Goal: Transaction & Acquisition: Purchase product/service

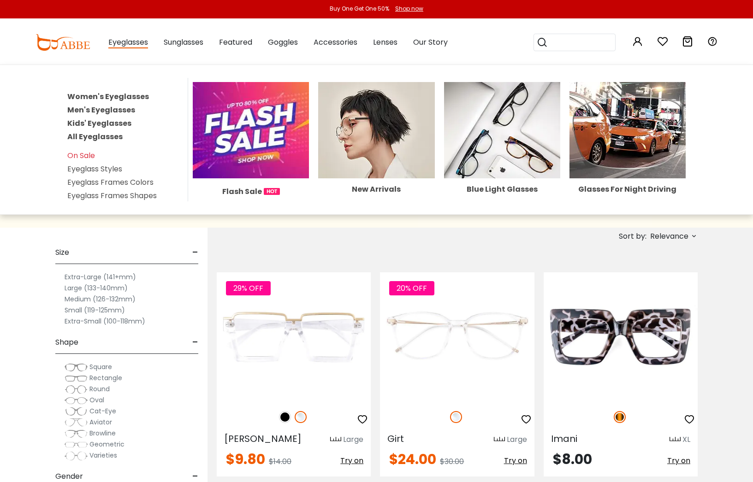
click at [109, 111] on link "Men's Eyeglasses" at bounding box center [101, 110] width 68 height 11
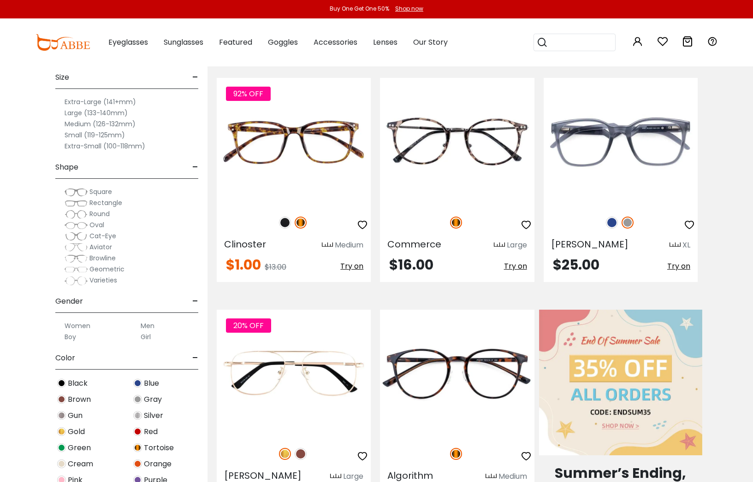
scroll to position [230, 0]
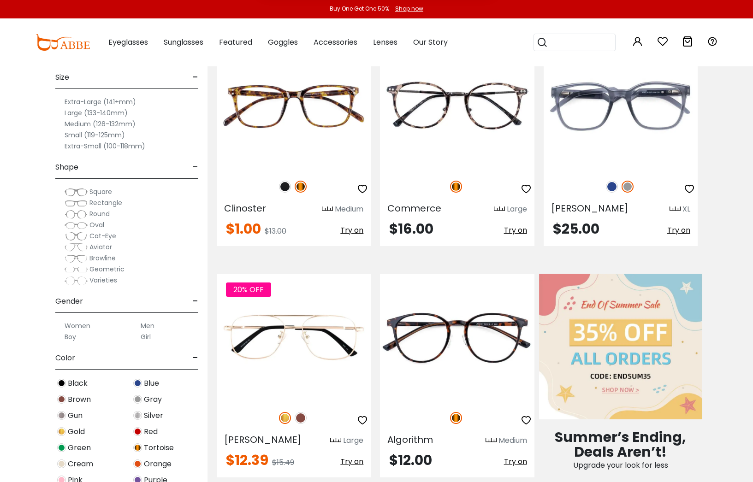
click at [99, 203] on span "Rectangle" at bounding box center [105, 202] width 33 height 9
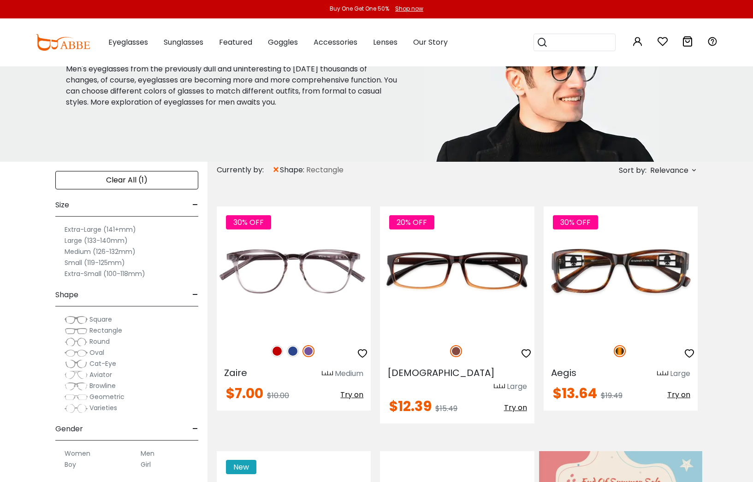
scroll to position [92, 0]
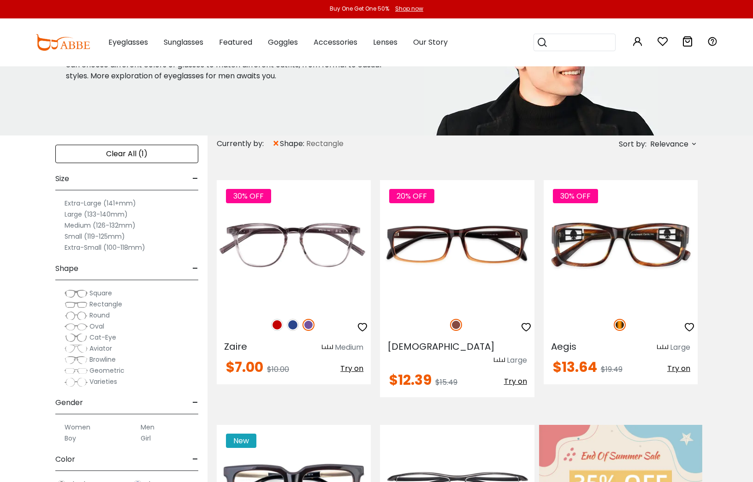
click at [117, 205] on label "Extra-Large (141+mm)" at bounding box center [100, 203] width 71 height 11
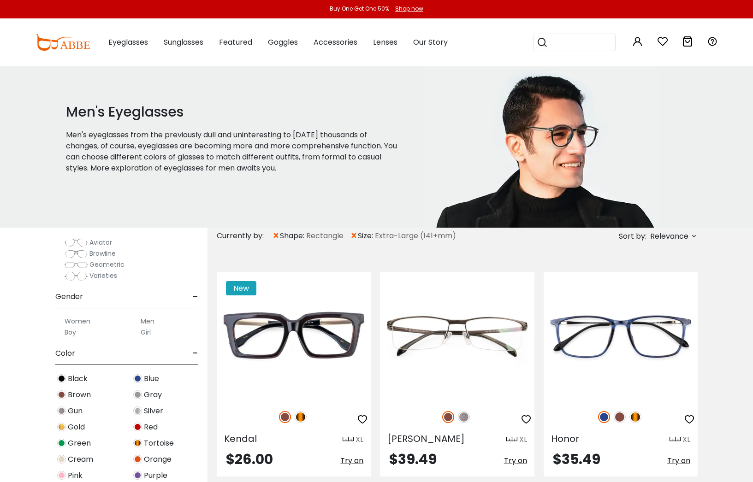
scroll to position [230, 0]
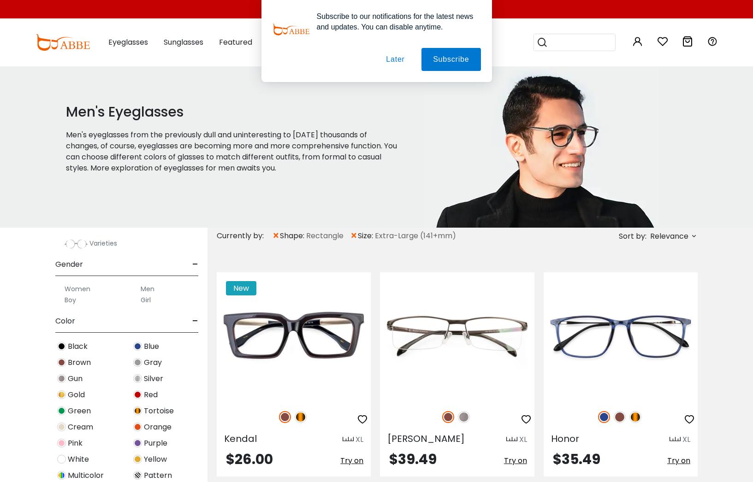
click at [144, 288] on label "Men" at bounding box center [148, 288] width 14 height 11
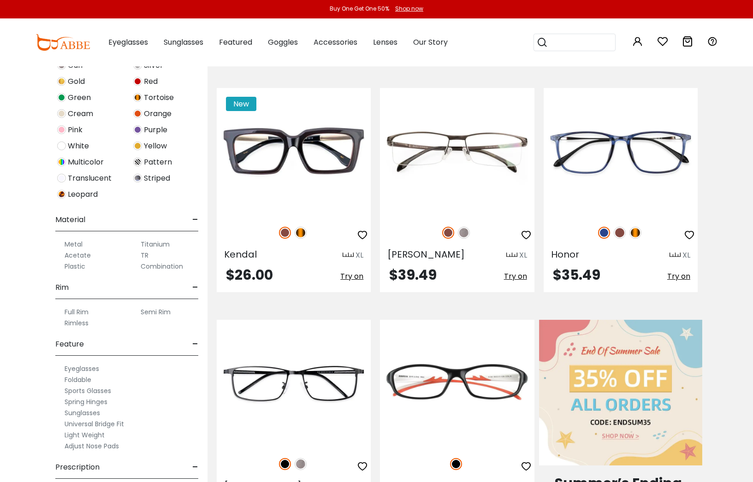
scroll to position [409, 0]
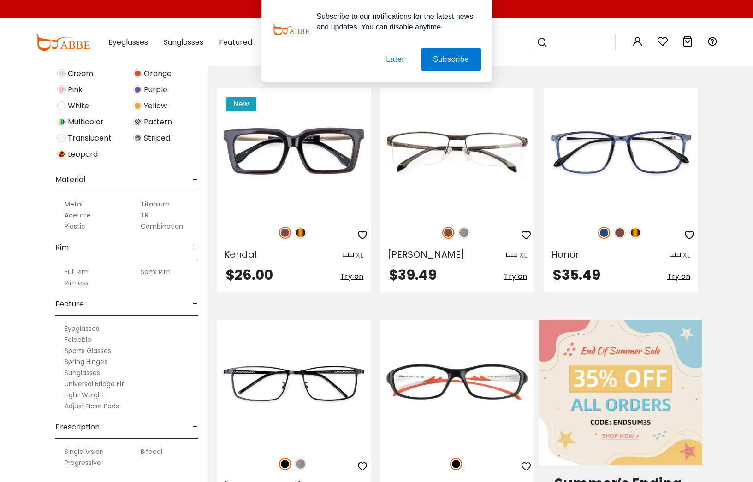
click at [86, 271] on label "Full Rim" at bounding box center [77, 271] width 24 height 11
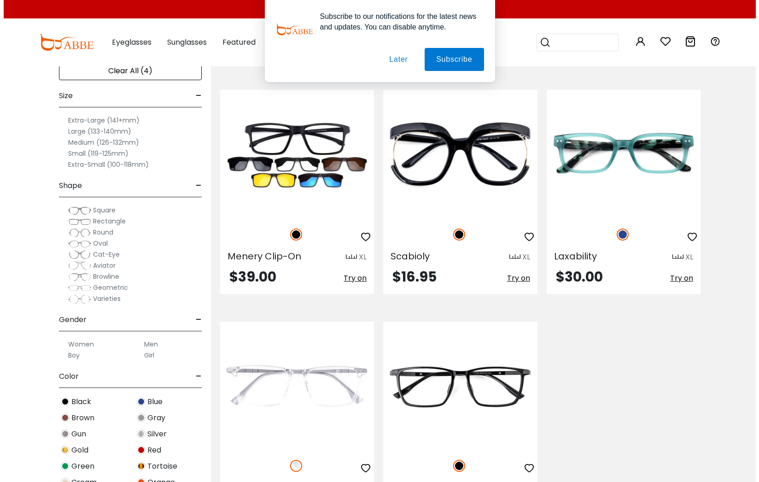
scroll to position [645, 0]
